Goal: Task Accomplishment & Management: Use online tool/utility

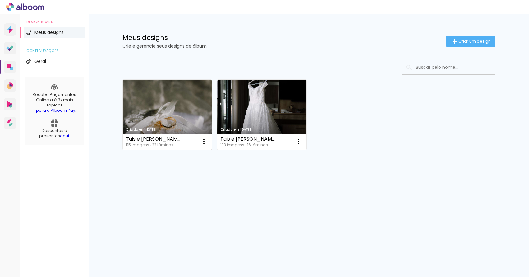
click at [175, 115] on link "Criado em [DATE]" at bounding box center [167, 115] width 89 height 70
